Goal: Task Accomplishment & Management: Manage account settings

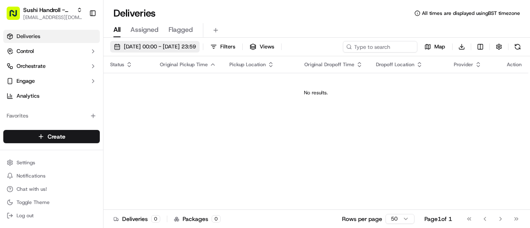
click at [119, 44] on button "[DATE] 00:00 - [DATE] 23:59" at bounding box center [155, 47] width 90 height 12
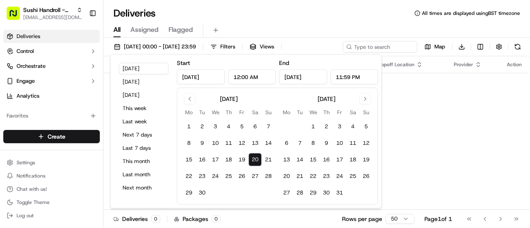
click at [181, 77] on input "[DATE]" at bounding box center [201, 77] width 48 height 15
click at [210, 75] on input "[DATE]" at bounding box center [201, 77] width 48 height 15
click at [120, 47] on button "[DATE] 00:00 - [DATE] 23:59" at bounding box center [155, 47] width 90 height 12
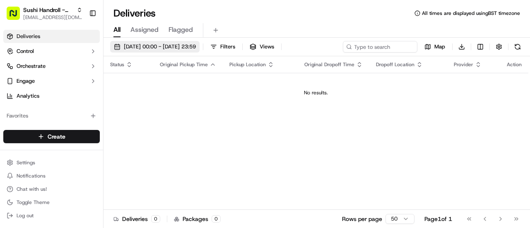
click at [120, 47] on button "[DATE] 00:00 - [DATE] 23:59" at bounding box center [155, 47] width 90 height 12
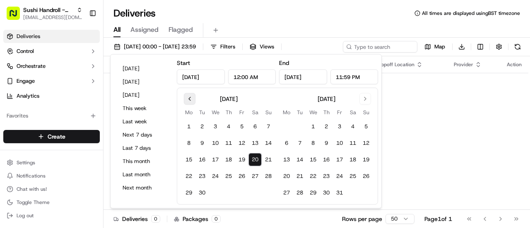
click at [190, 100] on button "Go to previous month" at bounding box center [190, 99] width 12 height 12
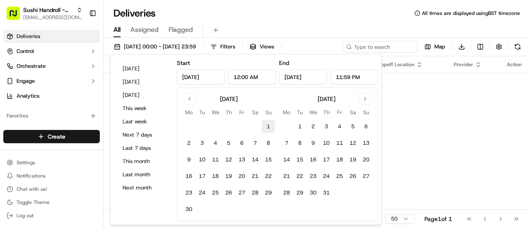
click at [266, 126] on button "1" at bounding box center [268, 126] width 13 height 13
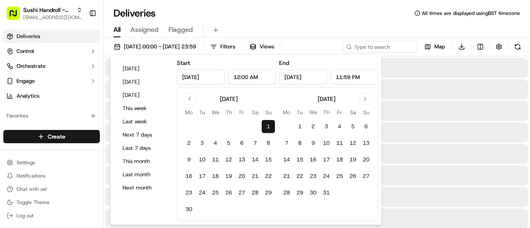
type input "[DATE]"
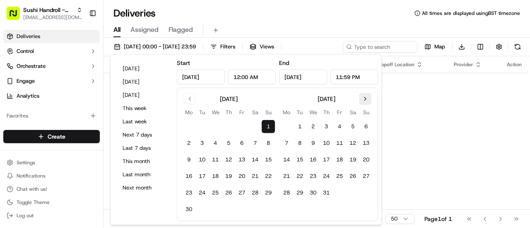
click at [370, 99] on button "Go to next month" at bounding box center [366, 99] width 12 height 12
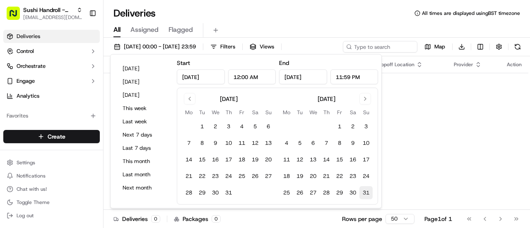
click at [368, 192] on button "31" at bounding box center [366, 193] width 13 height 13
type input "[DATE]"
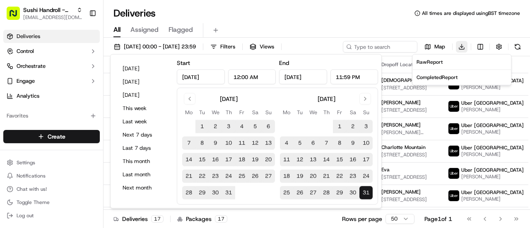
click at [462, 46] on html "Sushi Handroll - Archway [EMAIL_ADDRESS][DOMAIN_NAME] Toggle Sidebar Deliveries…" at bounding box center [265, 114] width 530 height 228
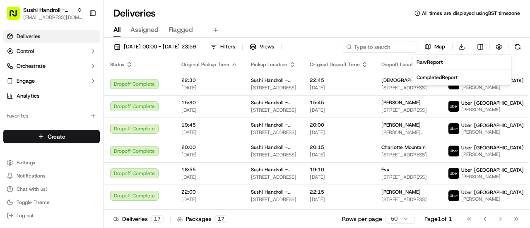
click at [456, 77] on span "Completed Report" at bounding box center [437, 77] width 41 height 7
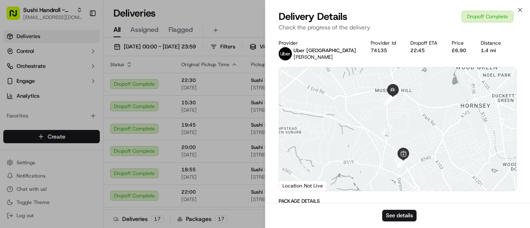
click at [524, 9] on div "Close Delivery Details Dropoff Complete Check the progress of the delivery Prov…" at bounding box center [397, 114] width 265 height 228
click at [519, 9] on icon "button" at bounding box center [520, 10] width 7 height 7
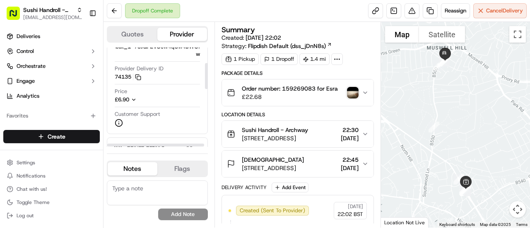
scroll to position [58, 0]
click at [133, 101] on icon "button" at bounding box center [134, 100] width 6 height 6
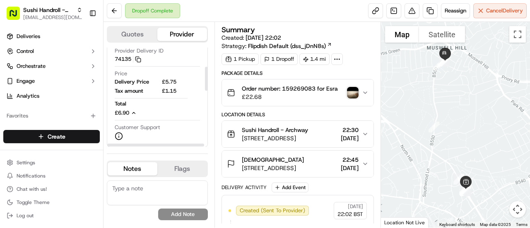
scroll to position [79, 0]
